Goal: Communication & Community: Participate in discussion

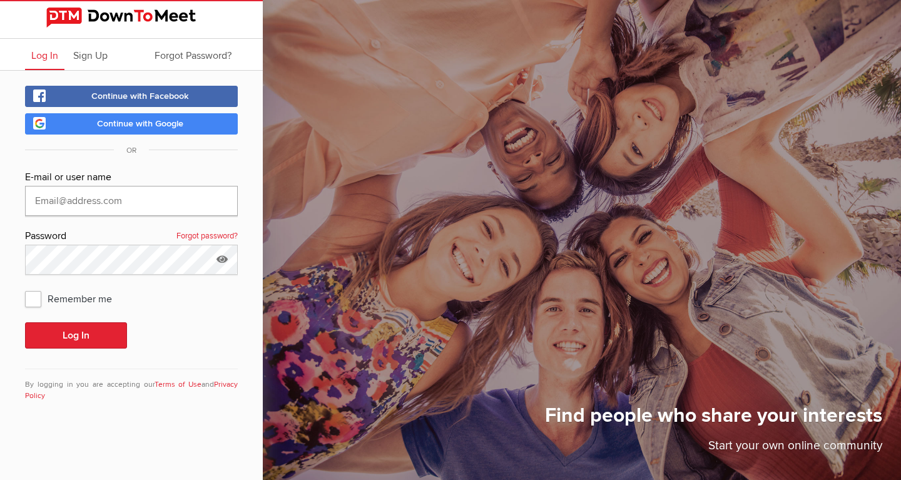
click at [76, 200] on input "text" at bounding box center [131, 201] width 213 height 30
type input "bjcalli@yahoo.ca"
click at [89, 53] on span "Sign Up" at bounding box center [90, 55] width 34 height 13
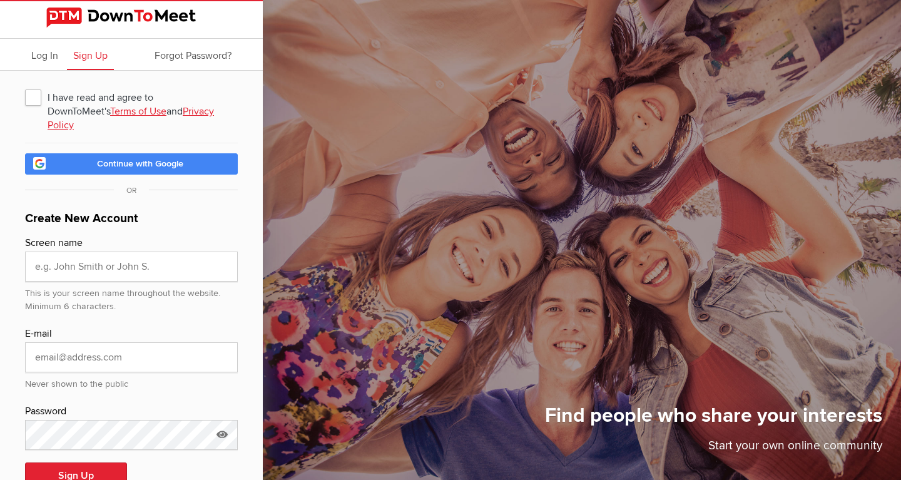
click at [32, 98] on span "I have read and agree to DownToMeet's Terms of Use and Privacy Policy" at bounding box center [131, 97] width 213 height 23
click at [25, 86] on input "I have read and agree to DownToMeet's Terms of Use and Privacy Policy" at bounding box center [24, 85] width 1 height 1
checkbox input "true"
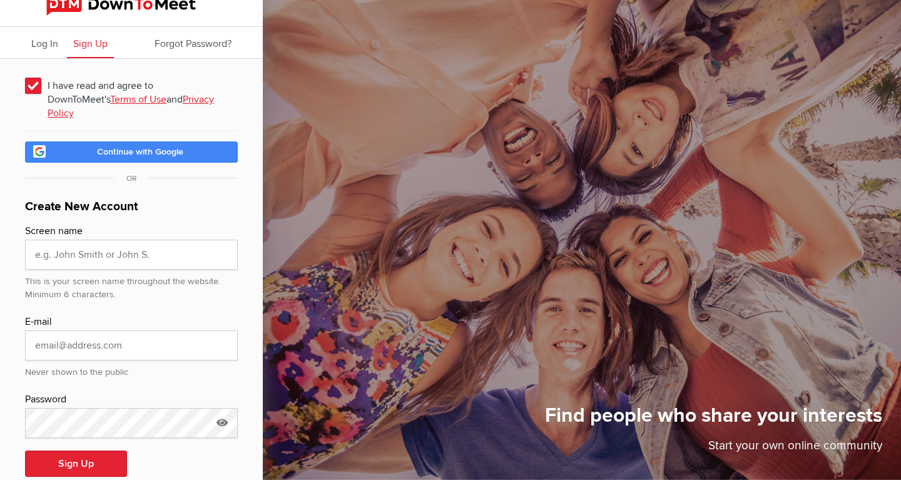
scroll to position [25, 0]
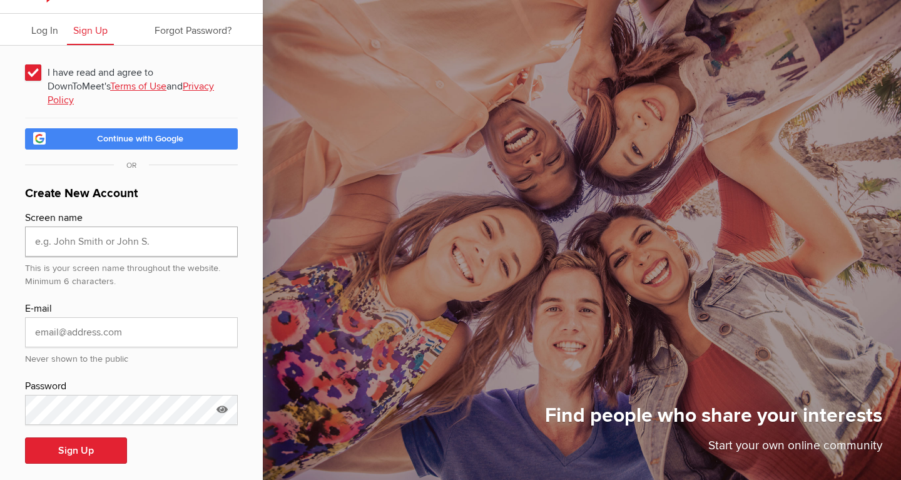
click at [85, 229] on input "text" at bounding box center [131, 242] width 213 height 30
type input "bjcalli"
type input "bjcalli@yahoo.ca"
click at [224, 395] on icon at bounding box center [222, 409] width 19 height 29
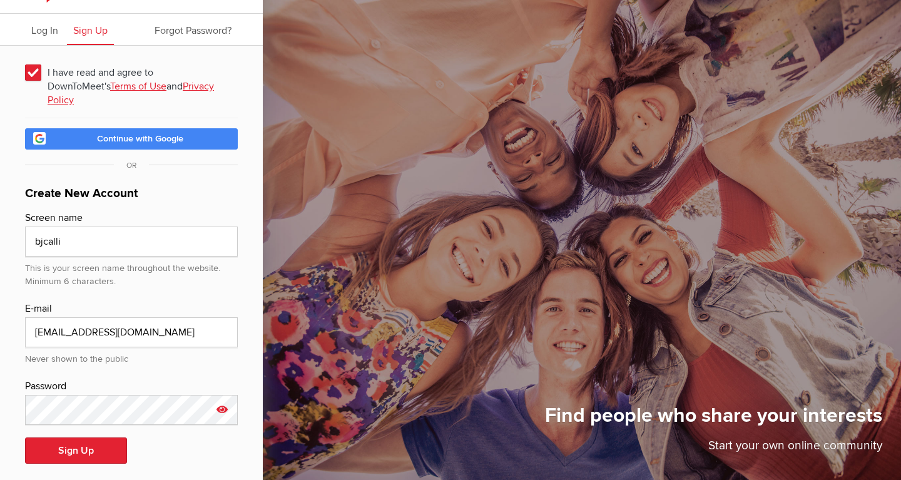
click at [222, 395] on icon at bounding box center [222, 409] width 19 height 29
click at [98, 438] on button "Sign Up" at bounding box center [76, 451] width 102 height 26
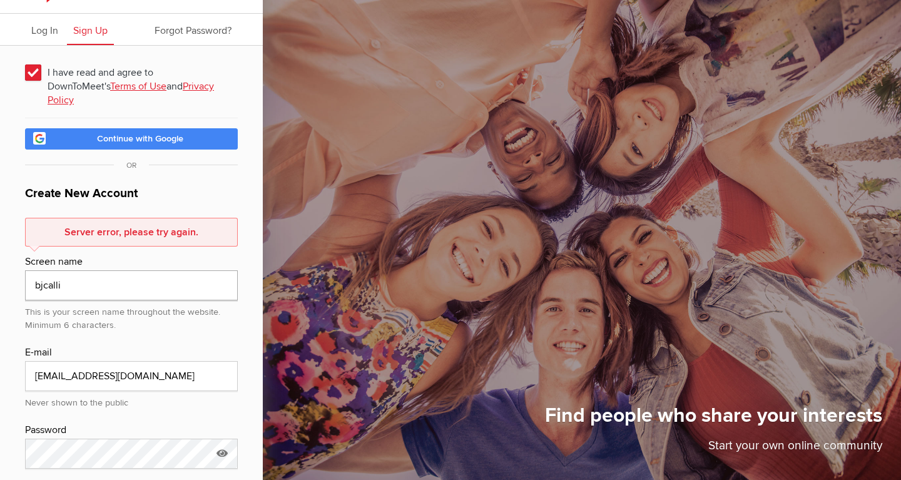
click at [90, 270] on input "bjcalli" at bounding box center [131, 285] width 213 height 30
type input "bjcalli23"
drag, startPoint x: 143, startPoint y: 340, endPoint x: 137, endPoint y: 355, distance: 16.3
click at [143, 345] on div "E-mail" at bounding box center [131, 353] width 213 height 16
click at [137, 361] on input "bjcalli@yahoo.ca" at bounding box center [131, 376] width 213 height 30
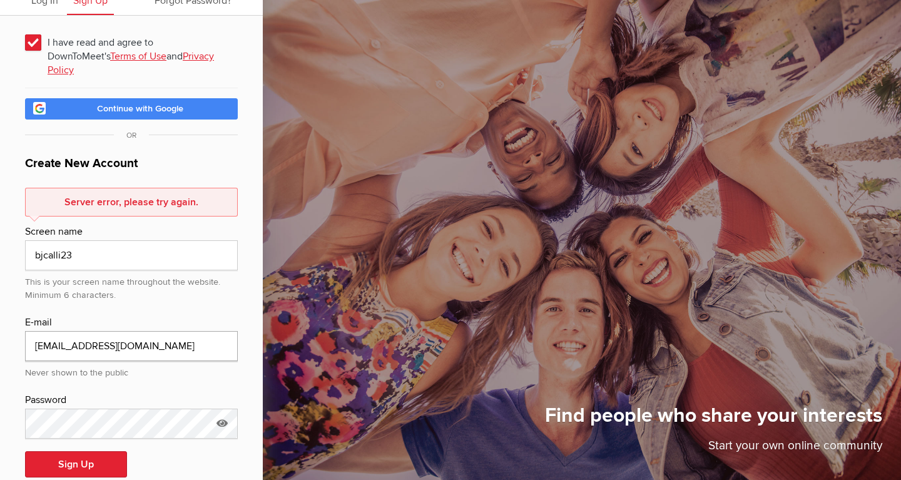
scroll to position [69, 0]
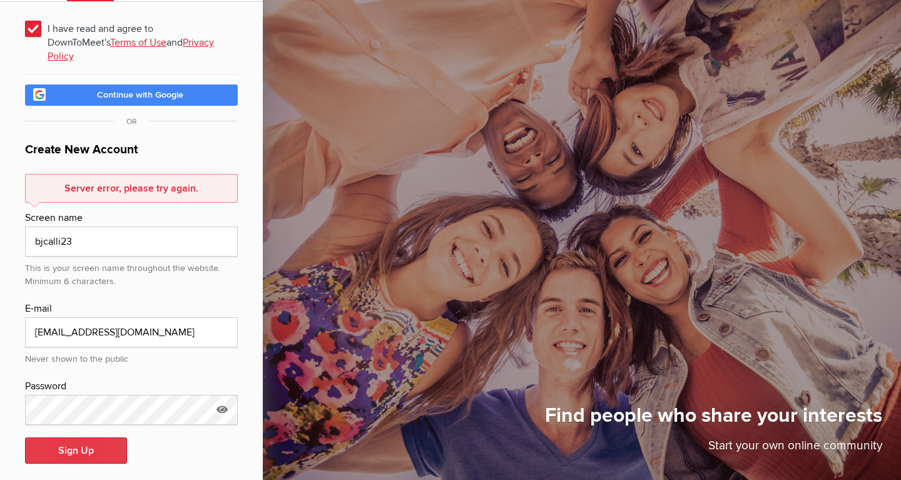
click at [66, 438] on button "Sign Up" at bounding box center [76, 451] width 102 height 26
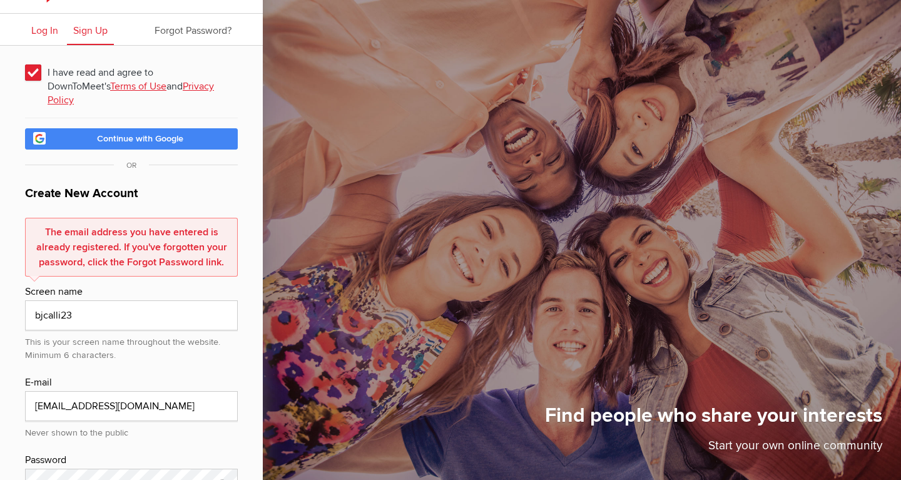
click at [50, 34] on span "Log In" at bounding box center [44, 30] width 27 height 13
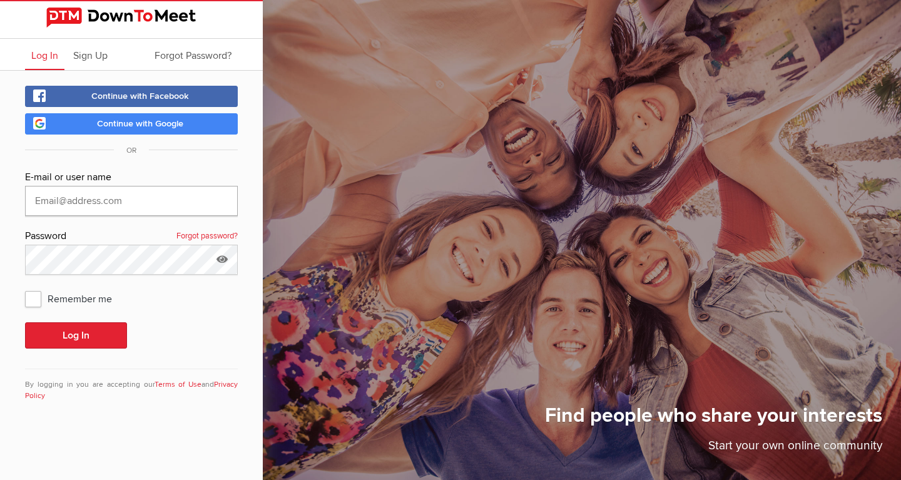
click at [110, 197] on input "text" at bounding box center [131, 201] width 213 height 30
type input "bjcalli@yahoo.ca"
click at [25, 322] on button "Log In" at bounding box center [76, 335] width 102 height 26
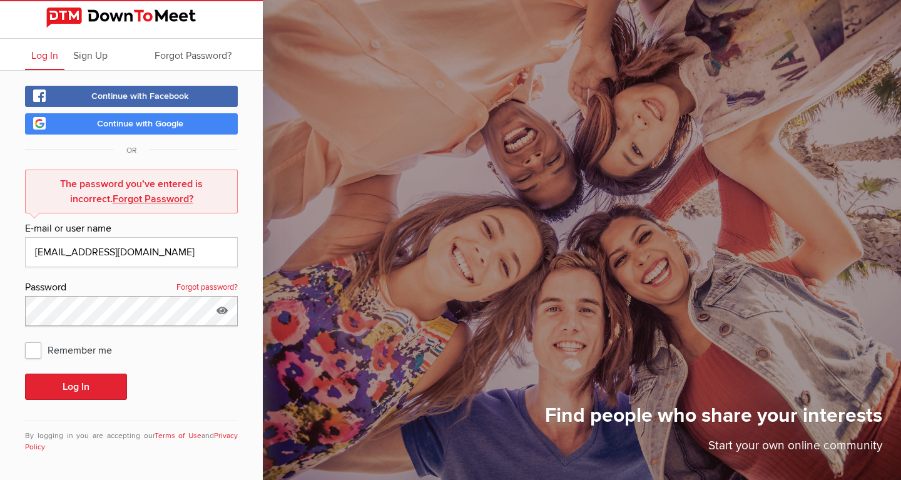
scroll to position [3, 0]
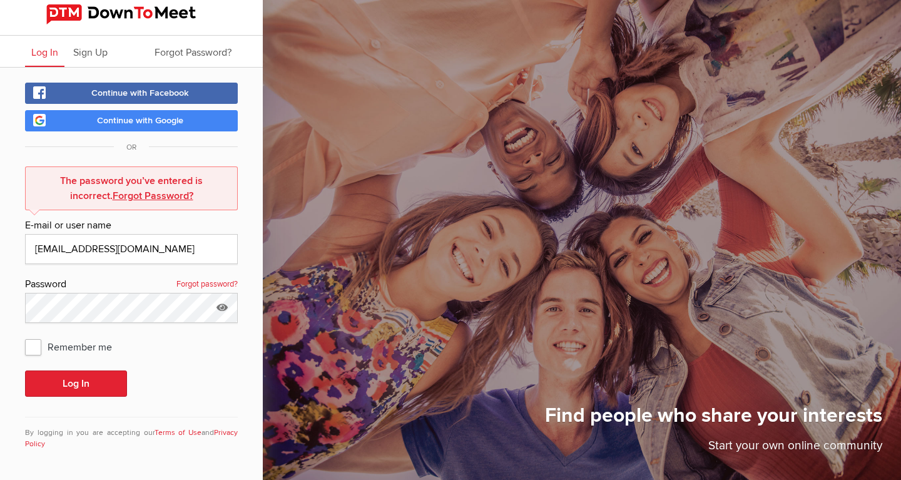
click at [203, 284] on link "Forgot password?" at bounding box center [207, 285] width 61 height 16
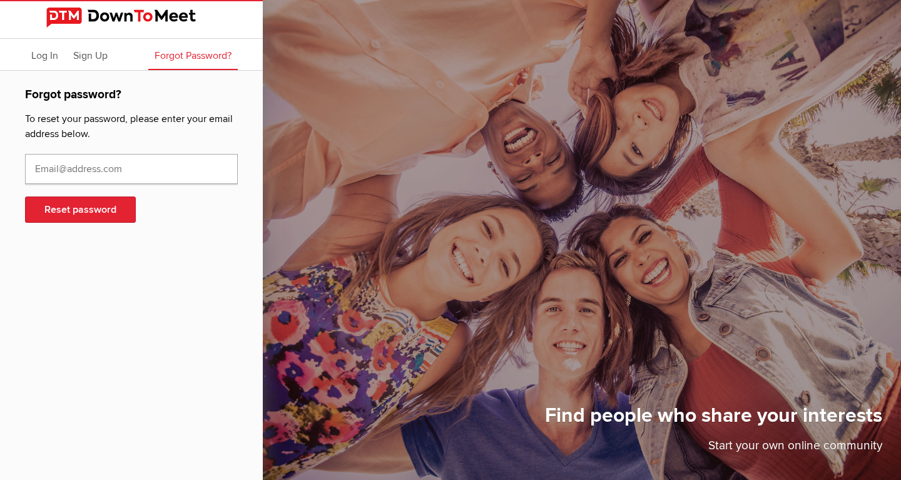
click at [108, 169] on input "text" at bounding box center [131, 169] width 213 height 30
type input "bjcalli@yahoo.ca"
click at [56, 211] on button "Reset password" at bounding box center [80, 210] width 111 height 26
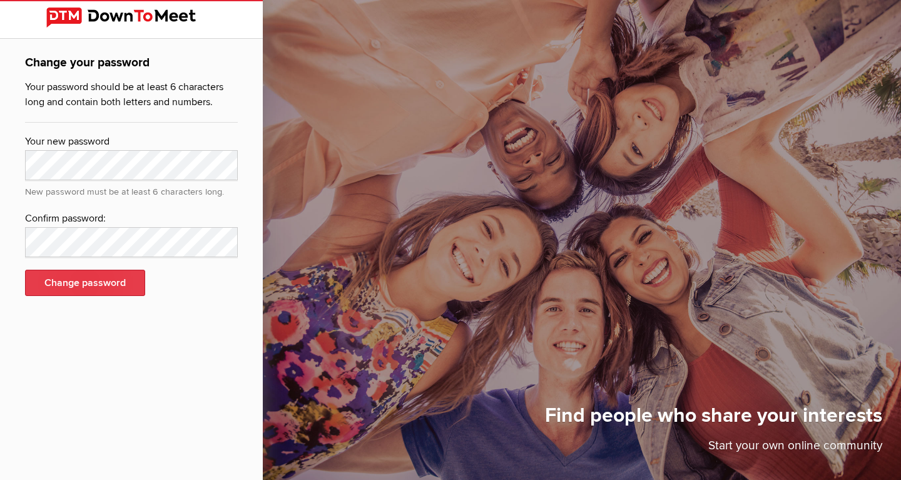
click at [88, 281] on button "Change password" at bounding box center [85, 283] width 120 height 26
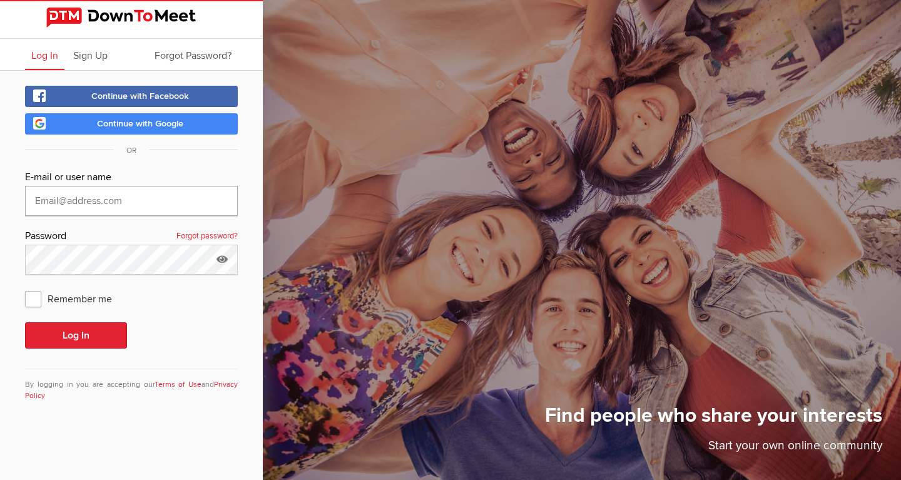
click at [103, 201] on input "text" at bounding box center [131, 201] width 213 height 30
type input "bjcalli@yahoo.ca"
click at [80, 333] on button "Log In" at bounding box center [76, 335] width 102 height 26
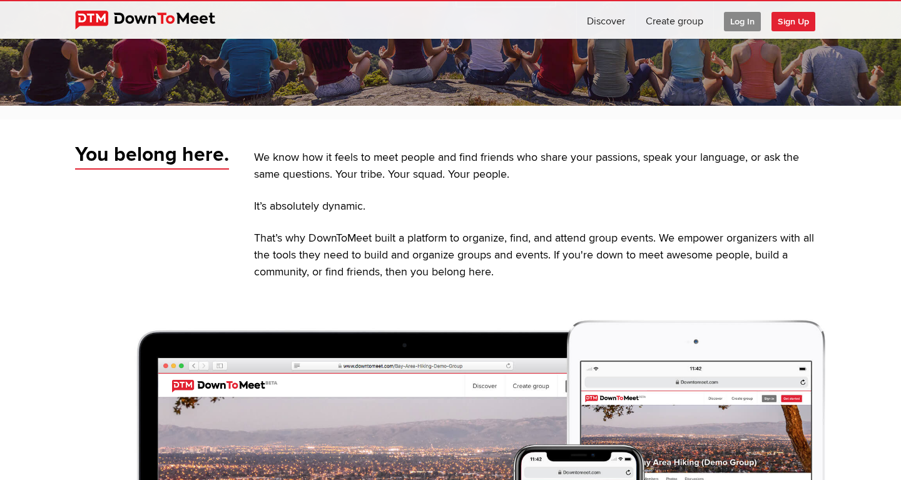
scroll to position [319, 0]
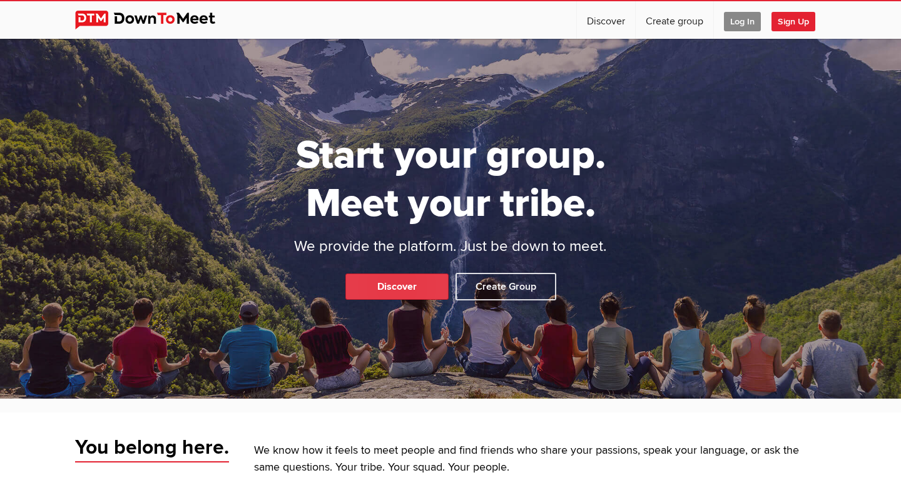
click at [413, 285] on link "Discover" at bounding box center [397, 287] width 103 height 26
select select "null"
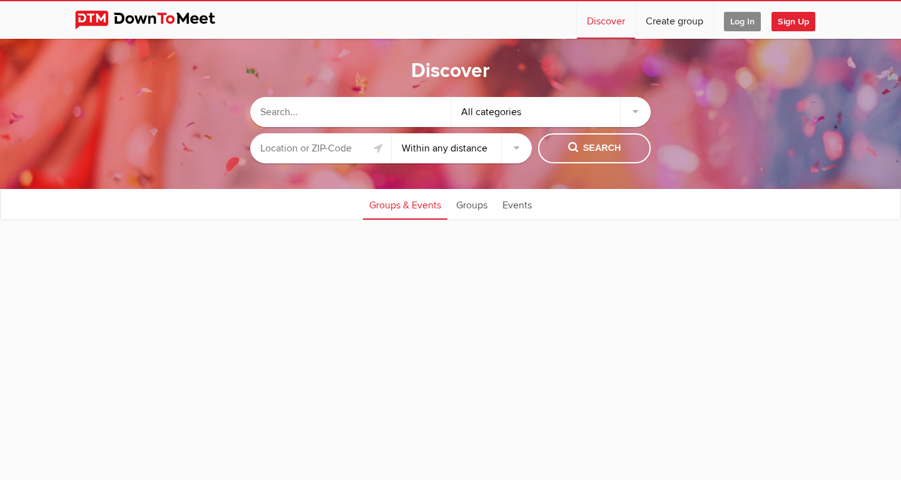
click at [321, 151] on input "text" at bounding box center [320, 148] width 141 height 30
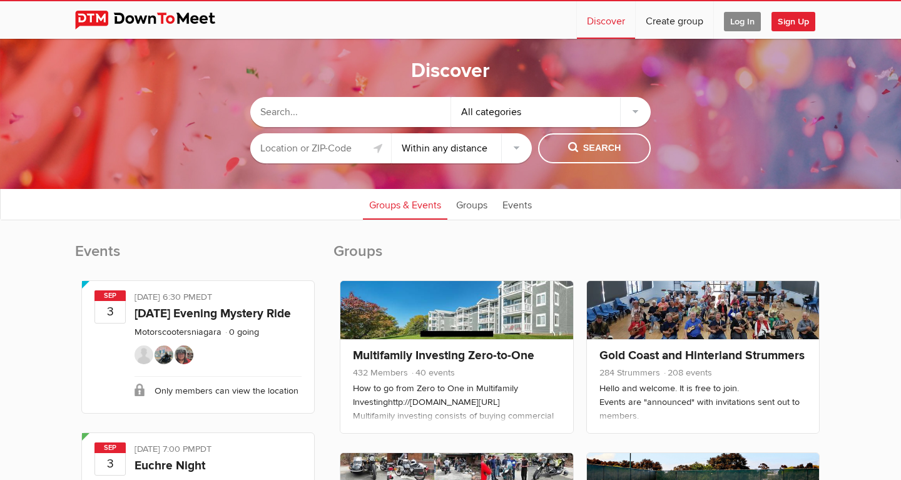
click at [744, 22] on span "Log In" at bounding box center [742, 21] width 37 height 19
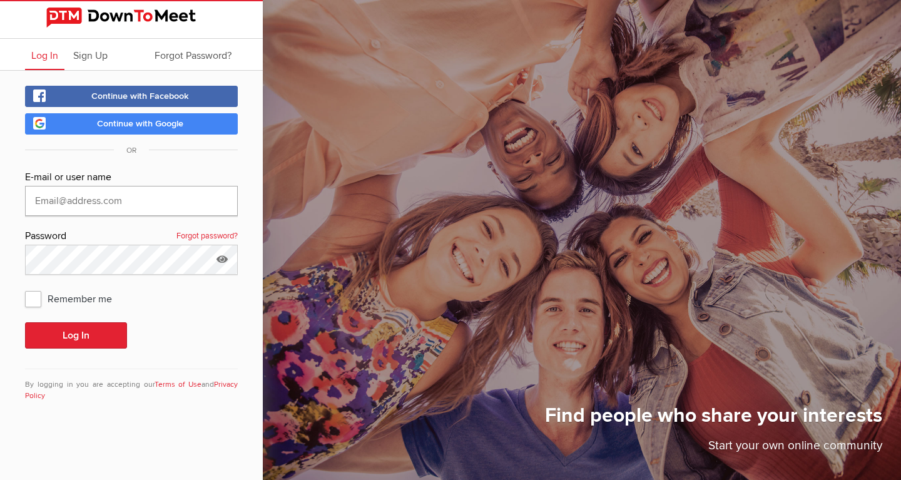
click at [62, 197] on input "text" at bounding box center [131, 201] width 213 height 30
type input "bjcalli@yahoo.ca"
click at [25, 322] on button "Log In" at bounding box center [76, 335] width 102 height 26
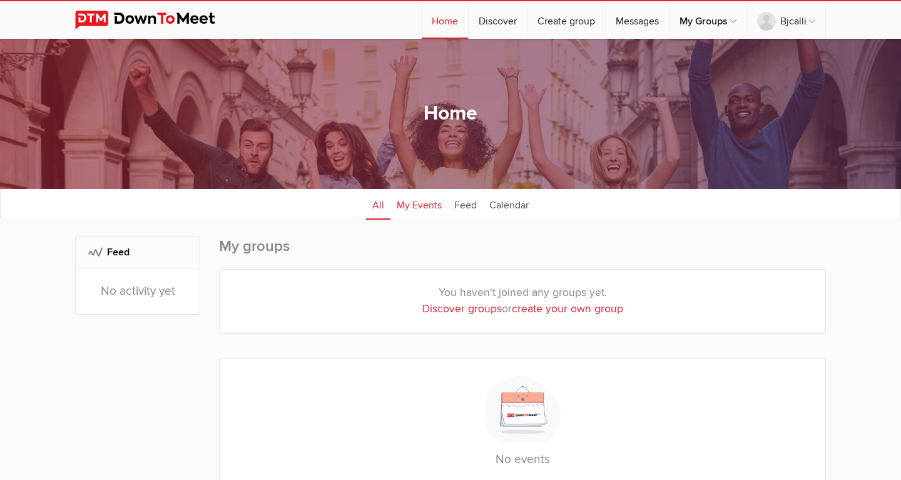
click at [425, 207] on link "My Events" at bounding box center [420, 203] width 58 height 31
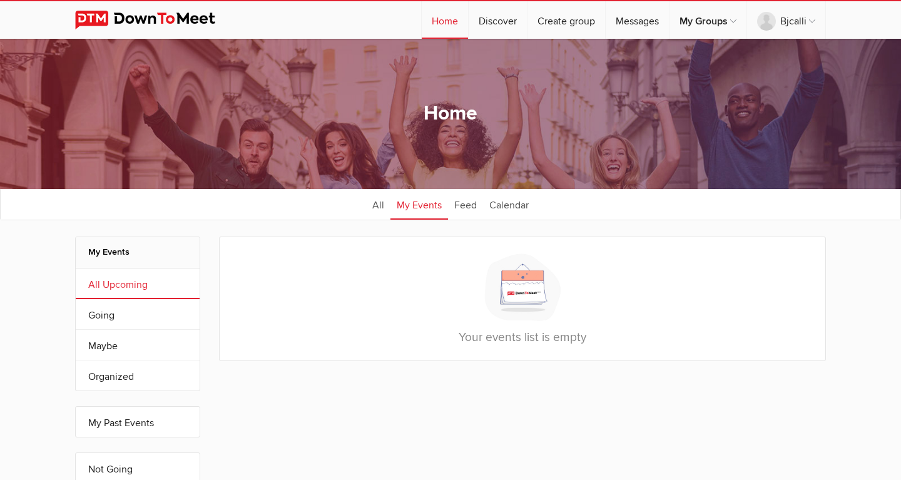
scroll to position [64, 0]
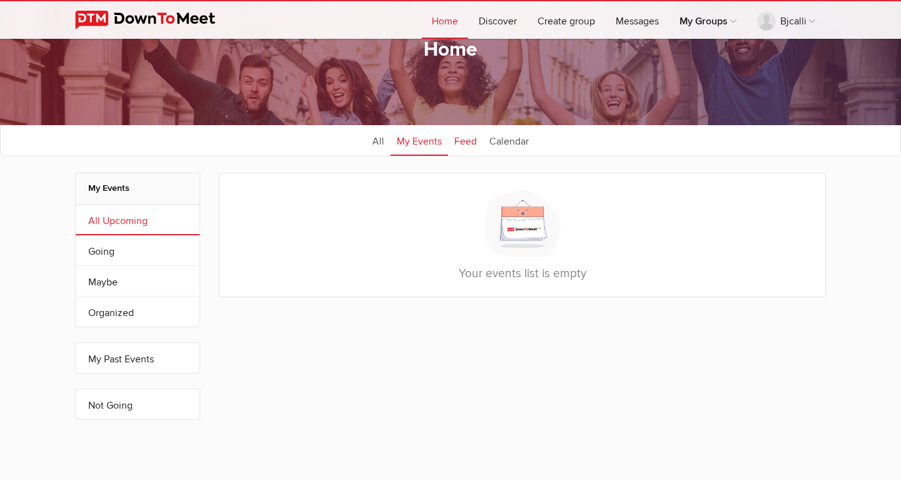
click at [463, 145] on link "Feed" at bounding box center [465, 140] width 35 height 31
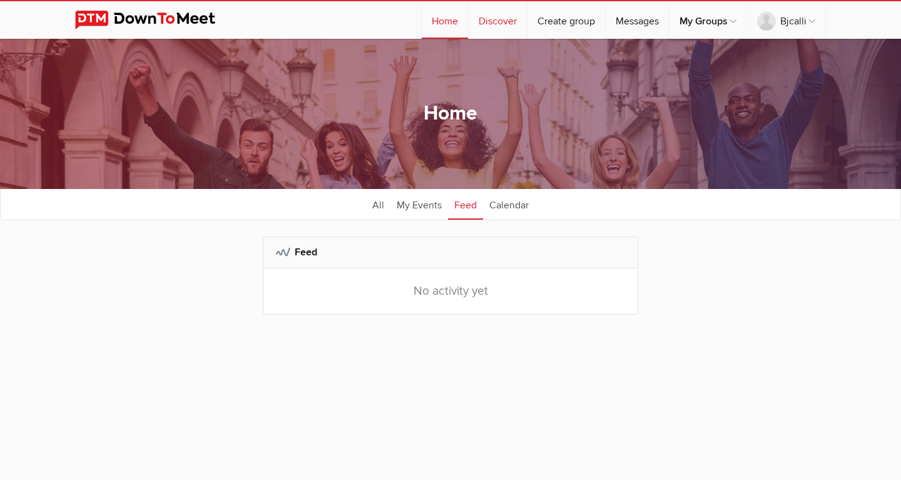
click at [499, 20] on link "Discover" at bounding box center [498, 20] width 58 height 38
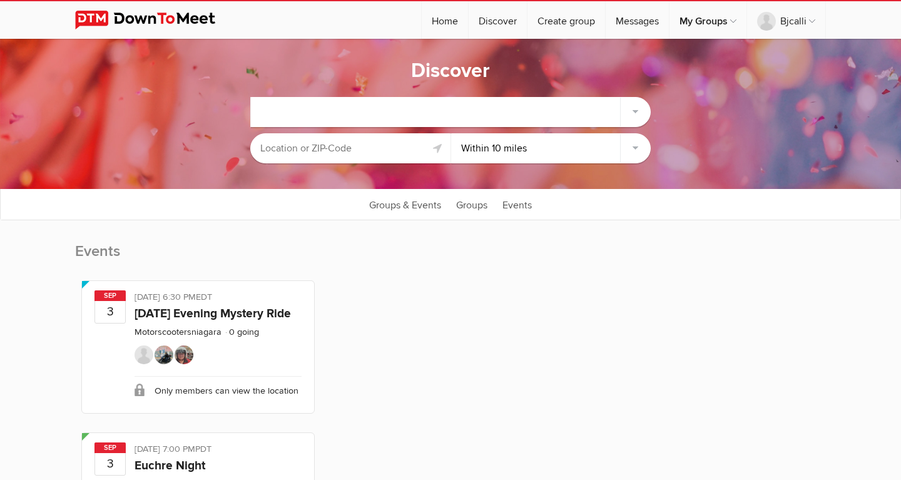
click at [451, 133] on select "Within 10 miles Within 25 miles Within 50 miles Within 100 miles Within any dis…" at bounding box center [551, 148] width 200 height 30
select select "Within 25 miles"
click option "Within 25 miles" at bounding box center [0, 0] width 0 height 0
click at [345, 143] on input "text" at bounding box center [350, 148] width 200 height 30
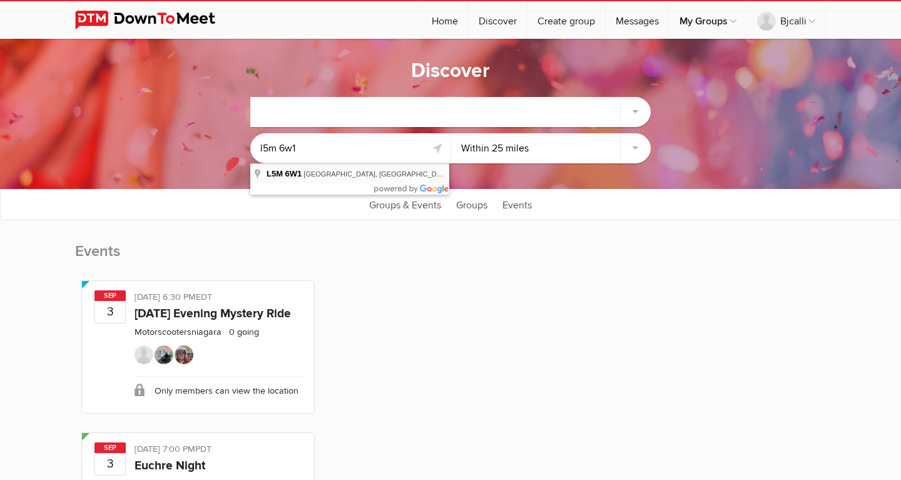
type input "Mississauga, ON L5M 6W1, Canada"
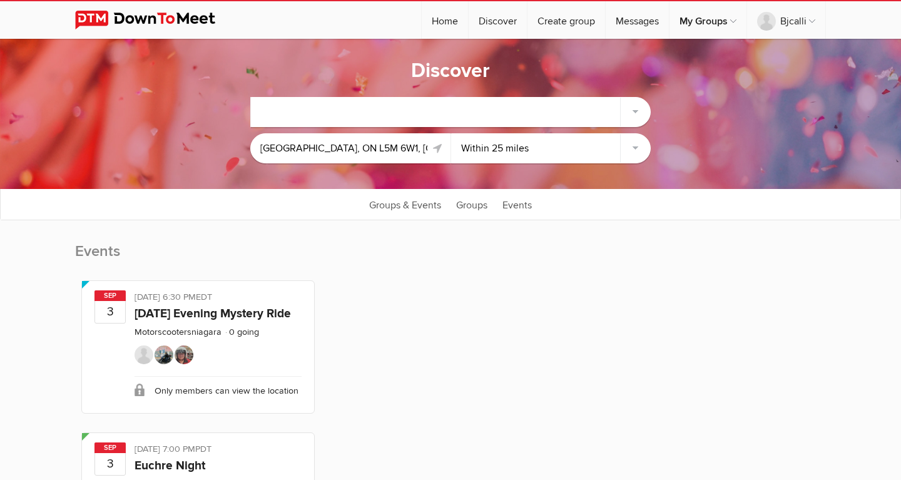
click at [441, 147] on link at bounding box center [438, 148] width 15 height 15
click at [451, 133] on select "Within 10 miles Within 25 miles Within 50 miles Within 100 miles Within any dis…" at bounding box center [551, 148] width 200 height 30
click option "Within 25 miles" at bounding box center [0, 0] width 0 height 0
click at [412, 145] on input "Mississauga, ON L5M 6W1, Canada" at bounding box center [350, 148] width 200 height 30
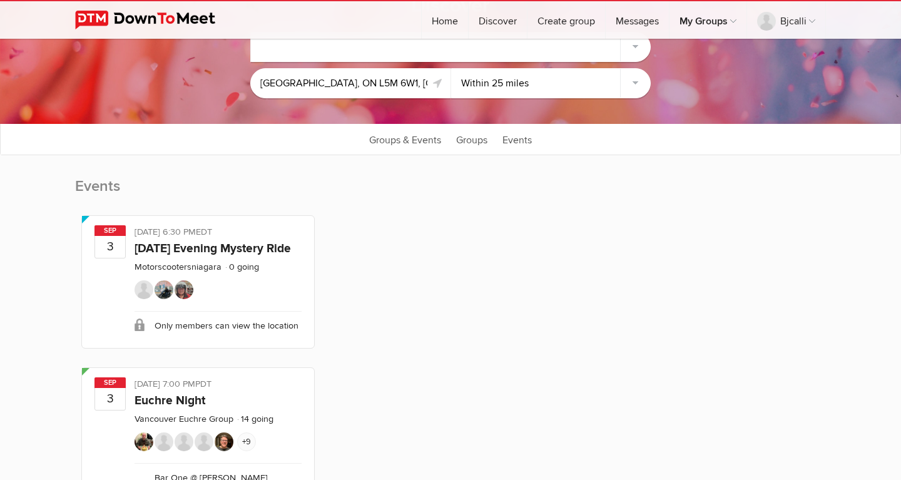
scroll to position [64, 0]
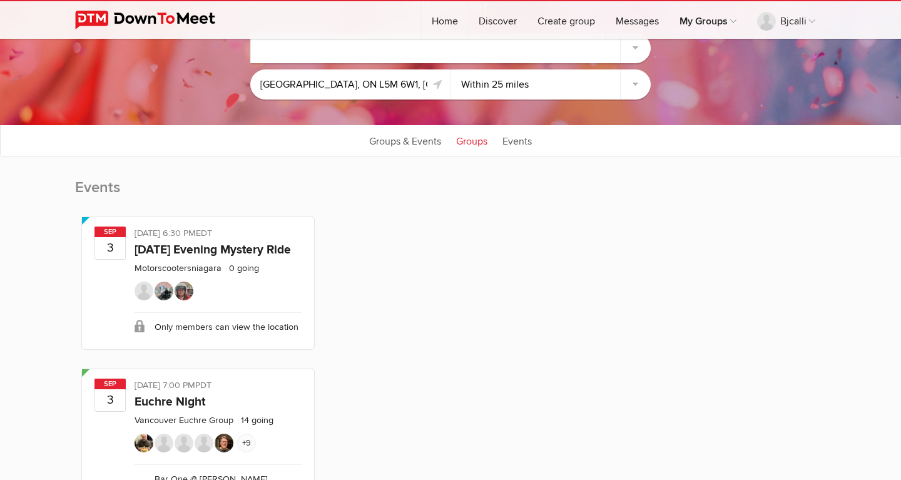
click at [472, 138] on link "Groups" at bounding box center [472, 140] width 44 height 31
select select "null"
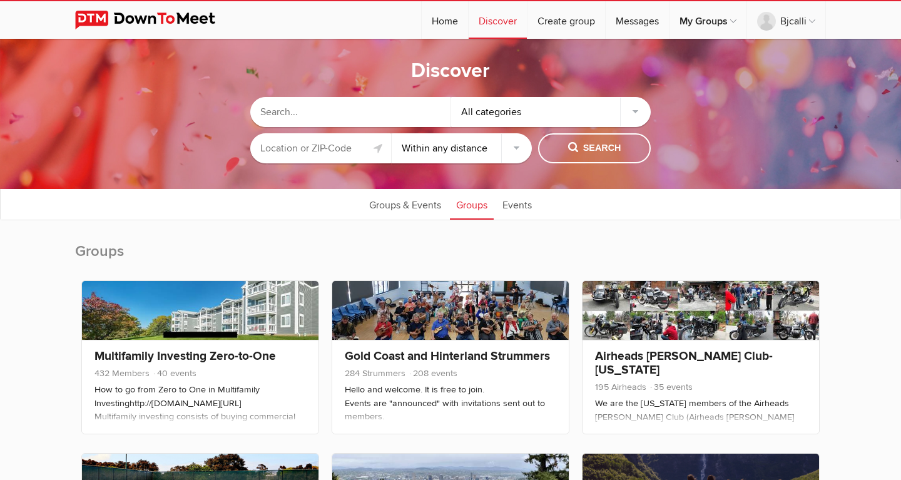
click at [305, 120] on input "text" at bounding box center [350, 112] width 200 height 30
type input "d"
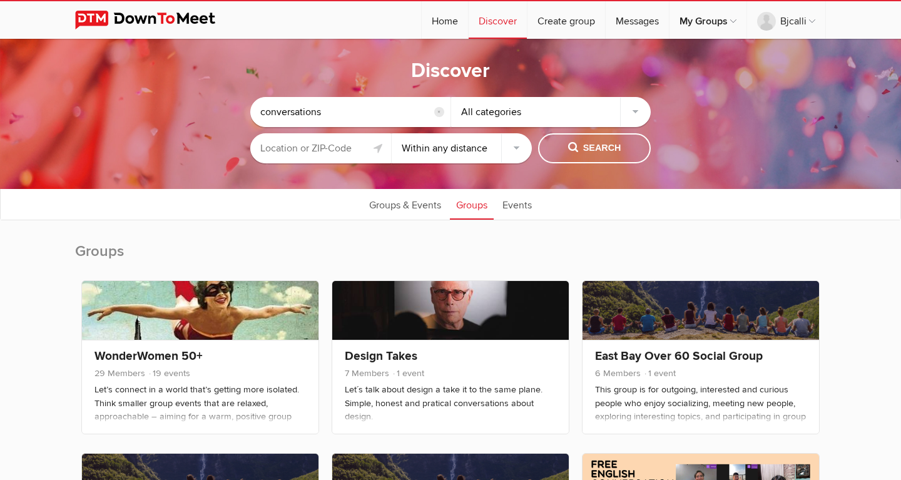
drag, startPoint x: 339, startPoint y: 110, endPoint x: 165, endPoint y: 93, distance: 174.2
click at [250, 97] on input "conversations" at bounding box center [350, 112] width 200 height 30
type input "discussion"
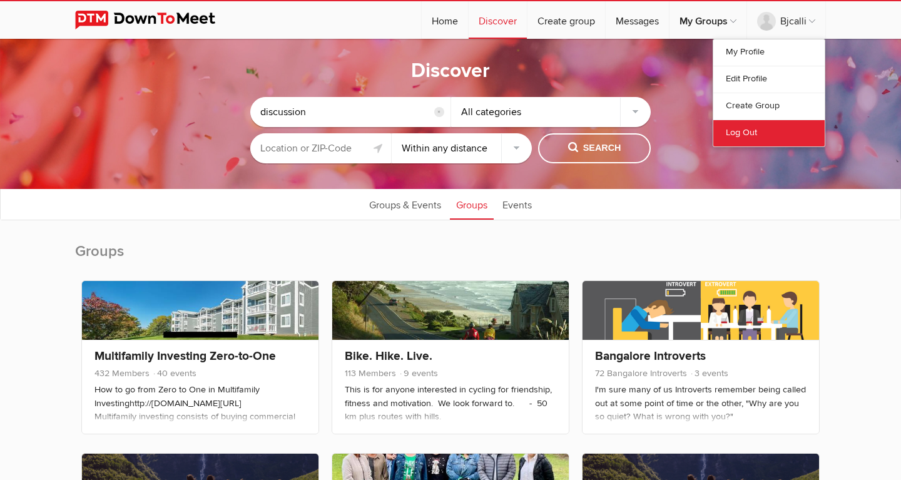
click at [745, 133] on link "Log Out" at bounding box center [769, 133] width 111 height 27
